Goal: Information Seeking & Learning: Learn about a topic

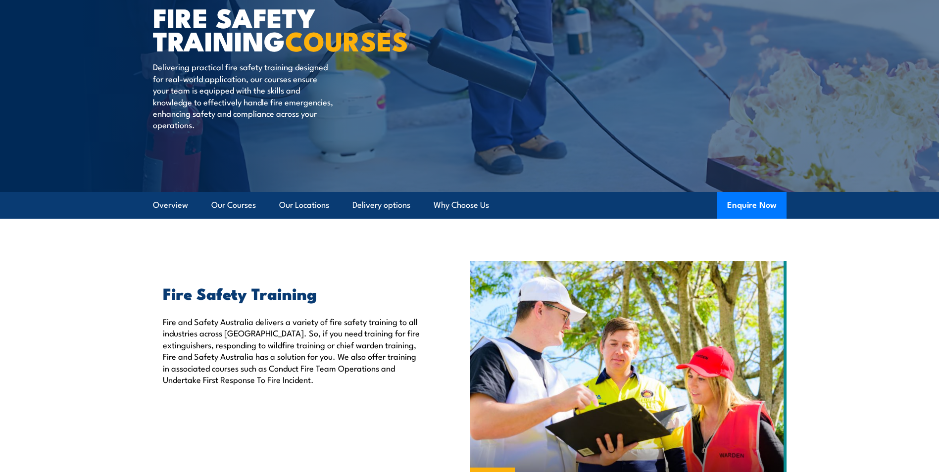
scroll to position [50, 0]
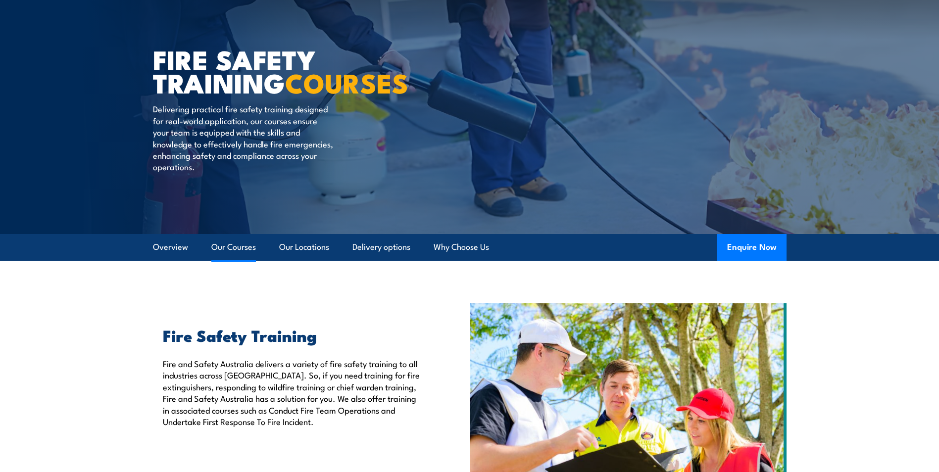
click at [229, 244] on link "Our Courses" at bounding box center [233, 247] width 45 height 26
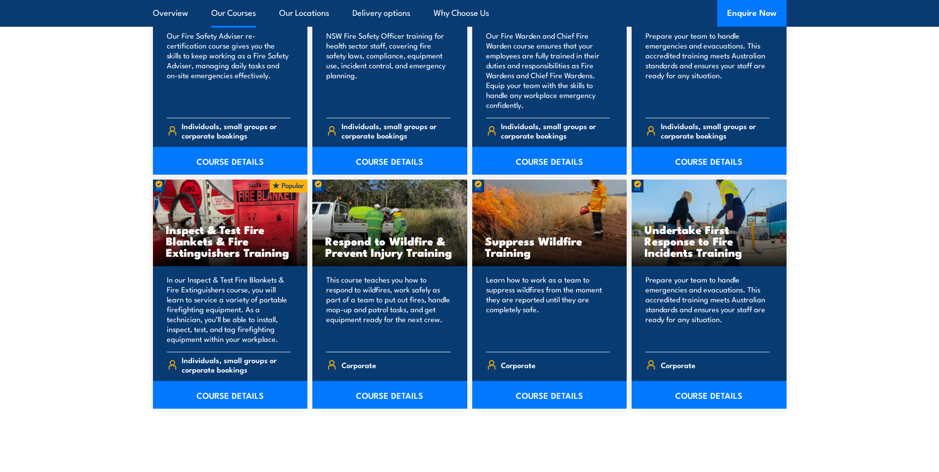
scroll to position [1444, 0]
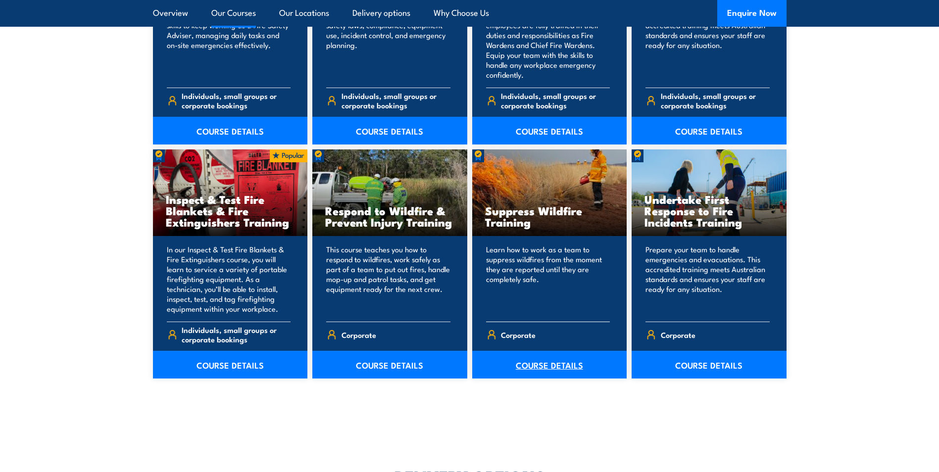
click at [549, 362] on link "COURSE DETAILS" at bounding box center [549, 365] width 155 height 28
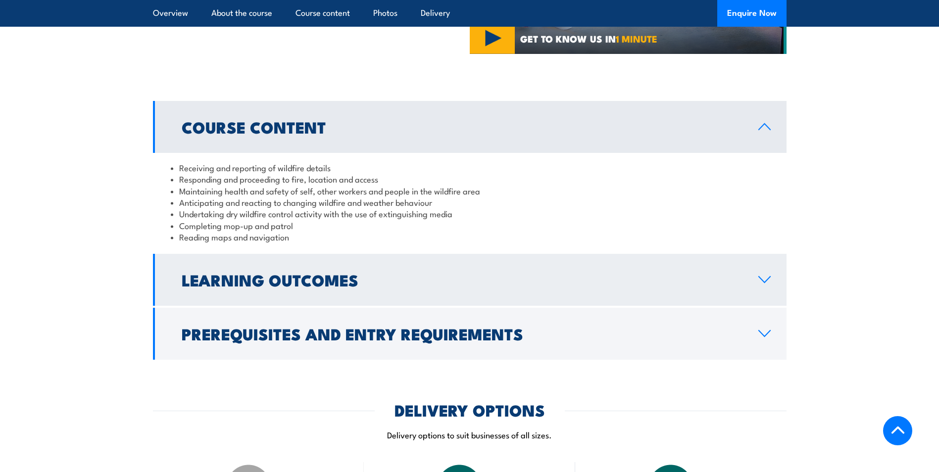
scroll to position [743, 0]
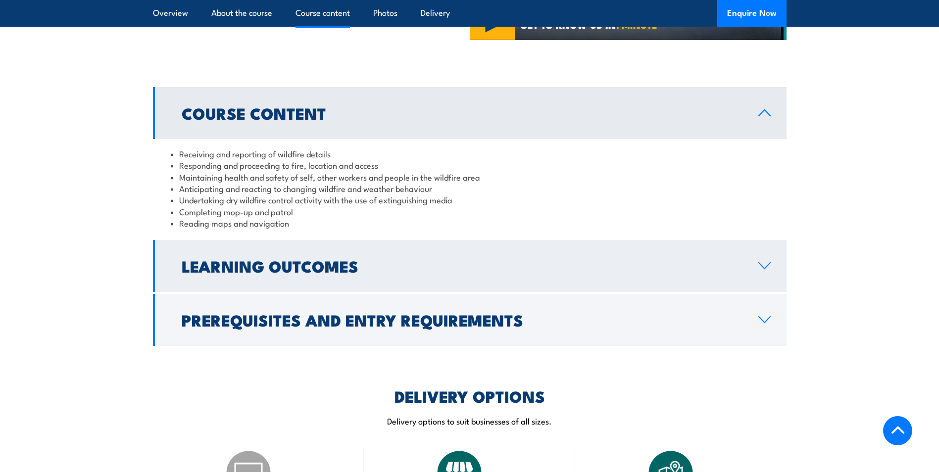
click at [764, 259] on link "Learning Outcomes" at bounding box center [470, 266] width 634 height 52
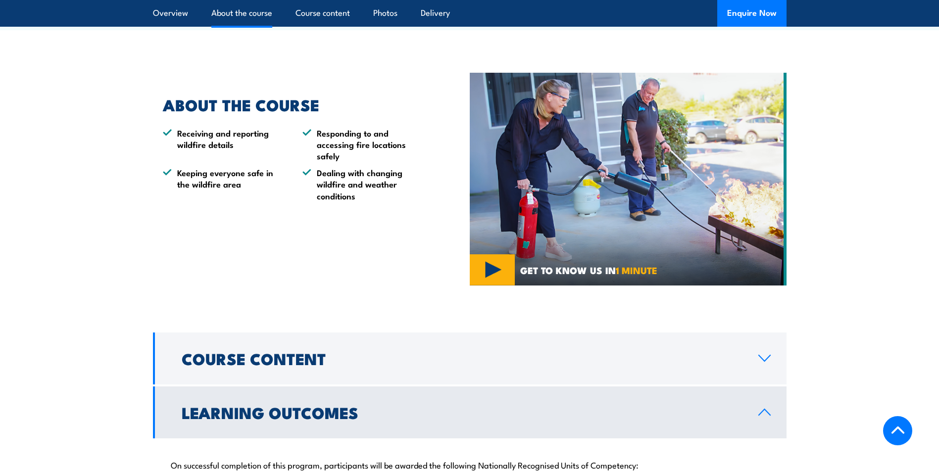
scroll to position [495, 0]
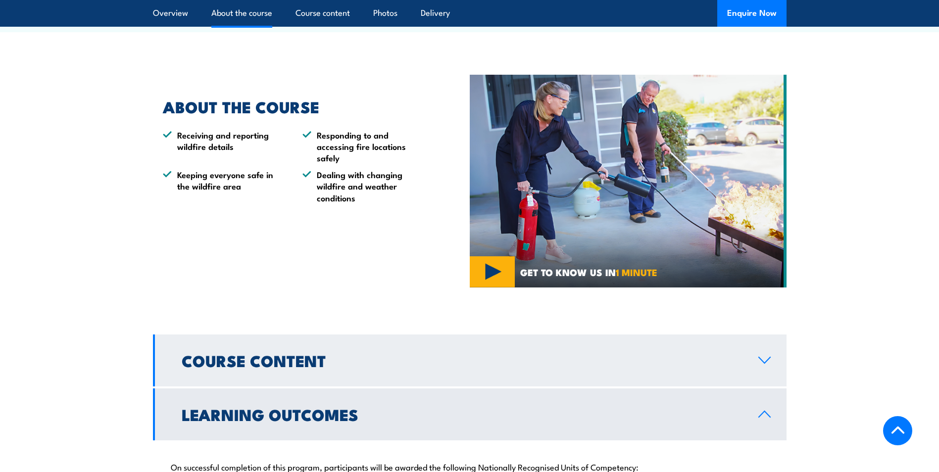
click at [763, 358] on icon at bounding box center [764, 360] width 13 height 8
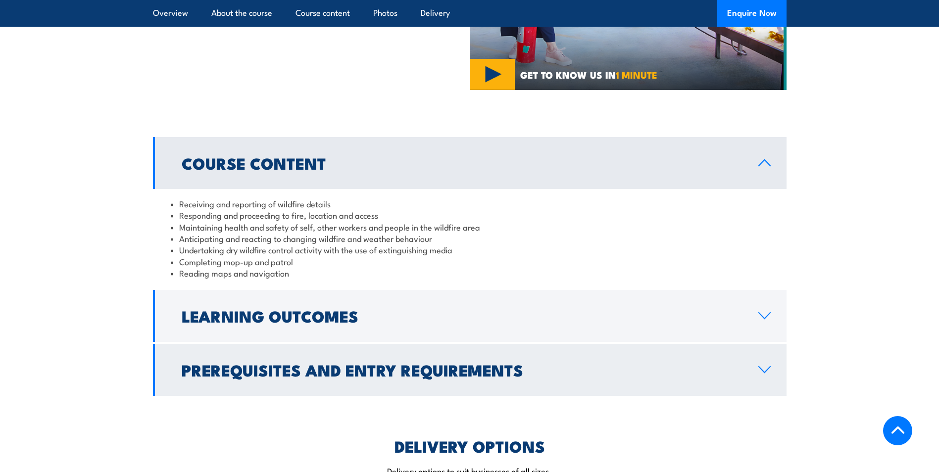
scroll to position [693, 0]
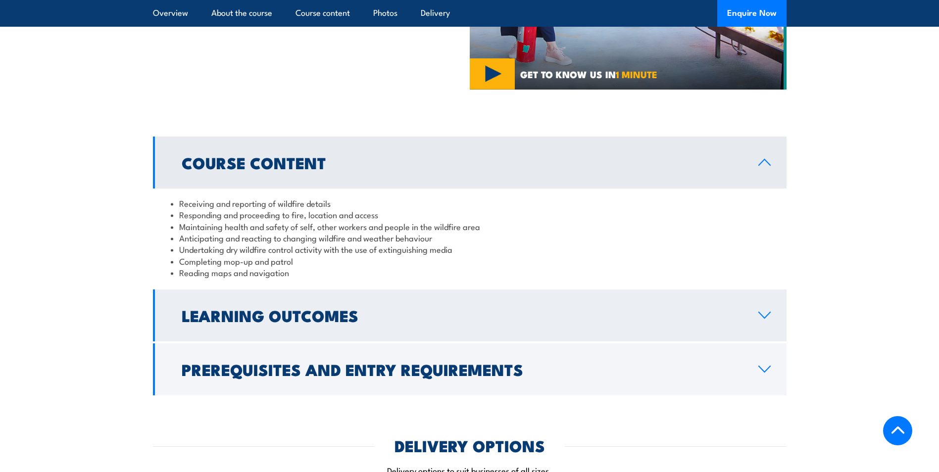
click at [765, 314] on icon at bounding box center [764, 315] width 13 height 8
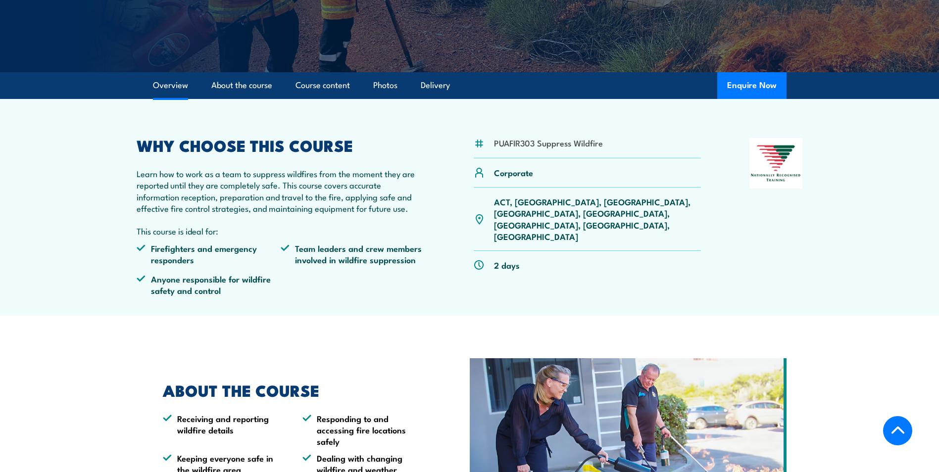
scroll to position [198, 0]
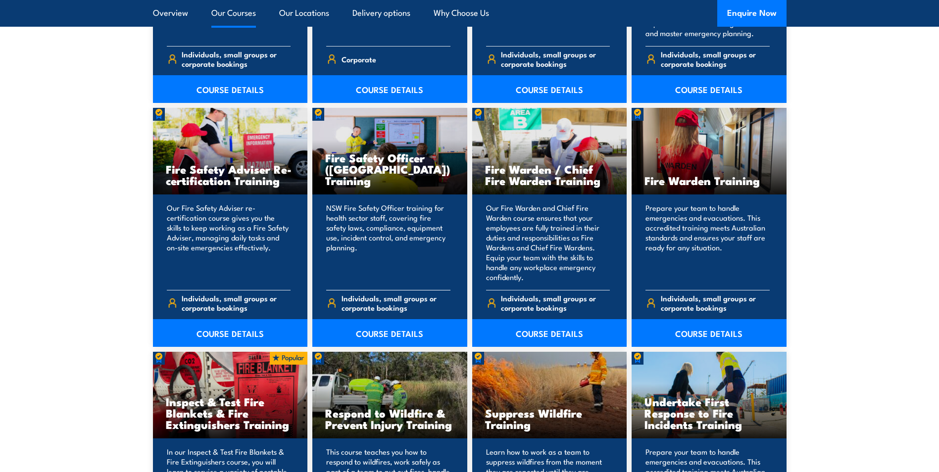
scroll to position [1407, 0]
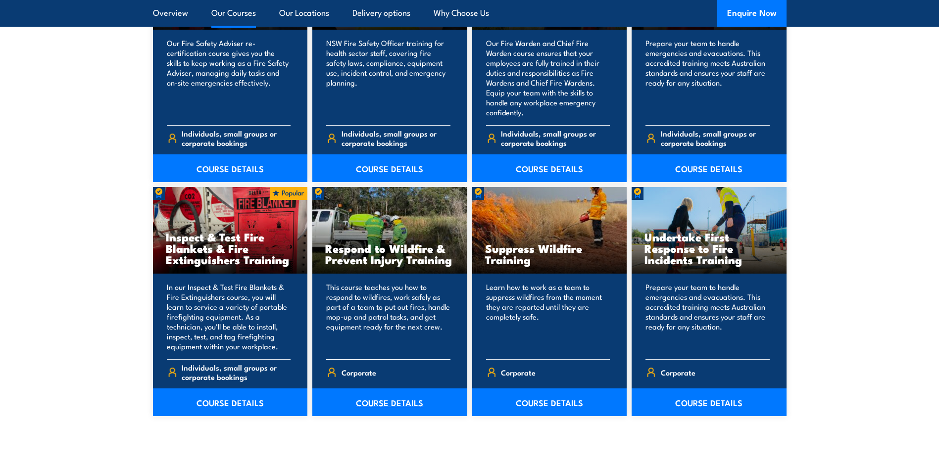
click at [386, 402] on link "COURSE DETAILS" at bounding box center [389, 403] width 155 height 28
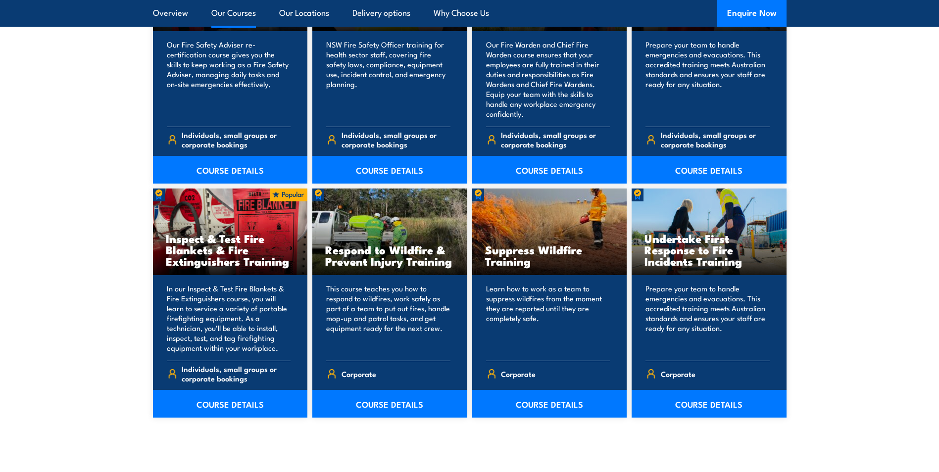
scroll to position [1407, 0]
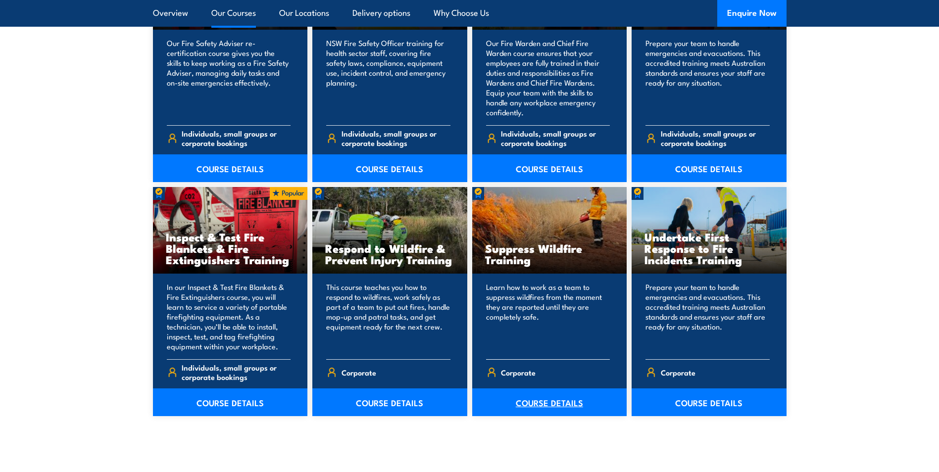
click at [542, 402] on link "COURSE DETAILS" at bounding box center [549, 403] width 155 height 28
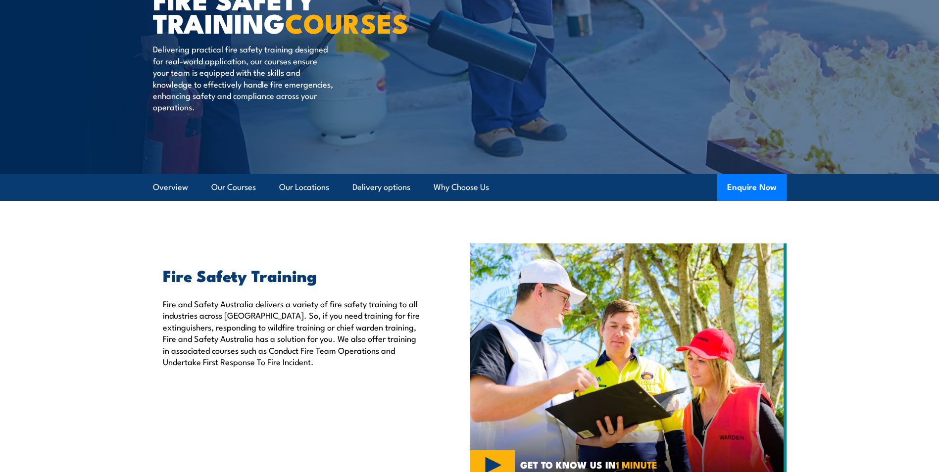
scroll to position [97, 0]
